Goal: Transaction & Acquisition: Subscribe to service/newsletter

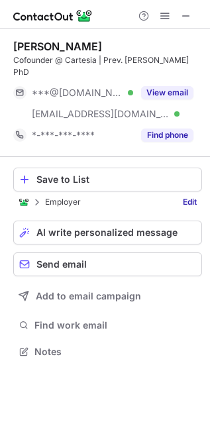
scroll to position [331, 210]
click at [191, 14] on span at bounding box center [186, 16] width 11 height 11
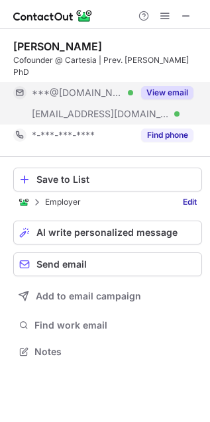
click at [171, 86] on button "View email" at bounding box center [167, 92] width 52 height 13
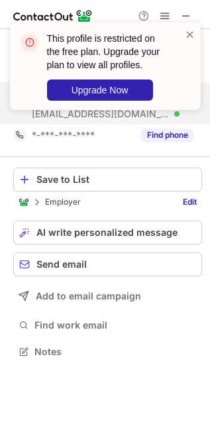
click at [186, 11] on div "This profile is restricted on the free plan. Upgrade your plan to view all prof…" at bounding box center [105, 71] width 212 height 125
click at [190, 28] on span at bounding box center [190, 34] width 11 height 13
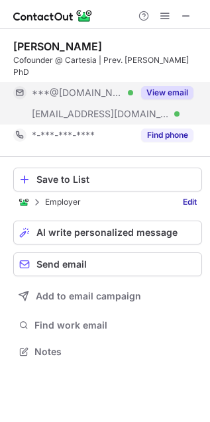
click at [190, 15] on div "This profile is restricted on the free plan. Upgrade your plan to view all prof…" at bounding box center [105, 22] width 212 height 27
click at [189, 15] on span at bounding box center [186, 16] width 11 height 11
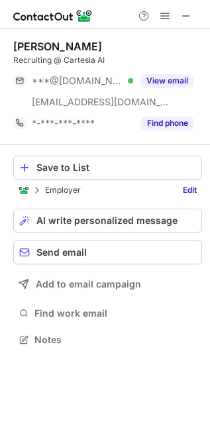
scroll to position [331, 210]
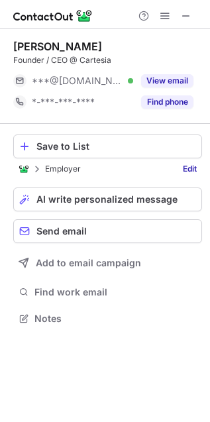
scroll to position [309, 210]
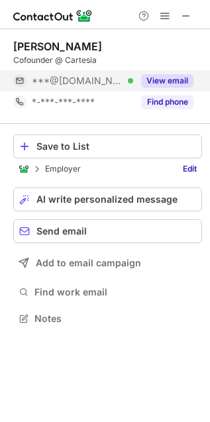
click at [166, 73] on div "View email" at bounding box center [163, 80] width 60 height 21
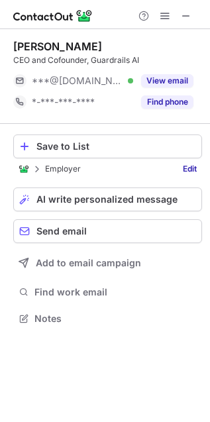
scroll to position [309, 210]
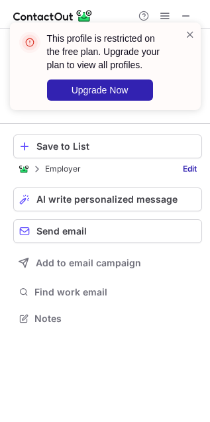
scroll to position [309, 210]
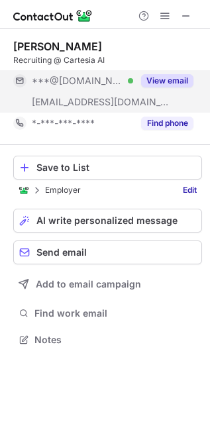
scroll to position [331, 210]
click at [164, 71] on div "View email" at bounding box center [163, 80] width 60 height 21
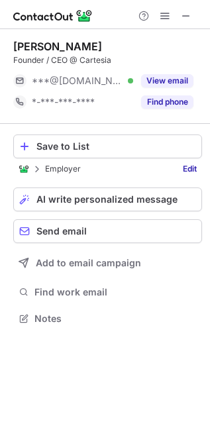
scroll to position [309, 210]
